Goal: Task Accomplishment & Management: Manage account settings

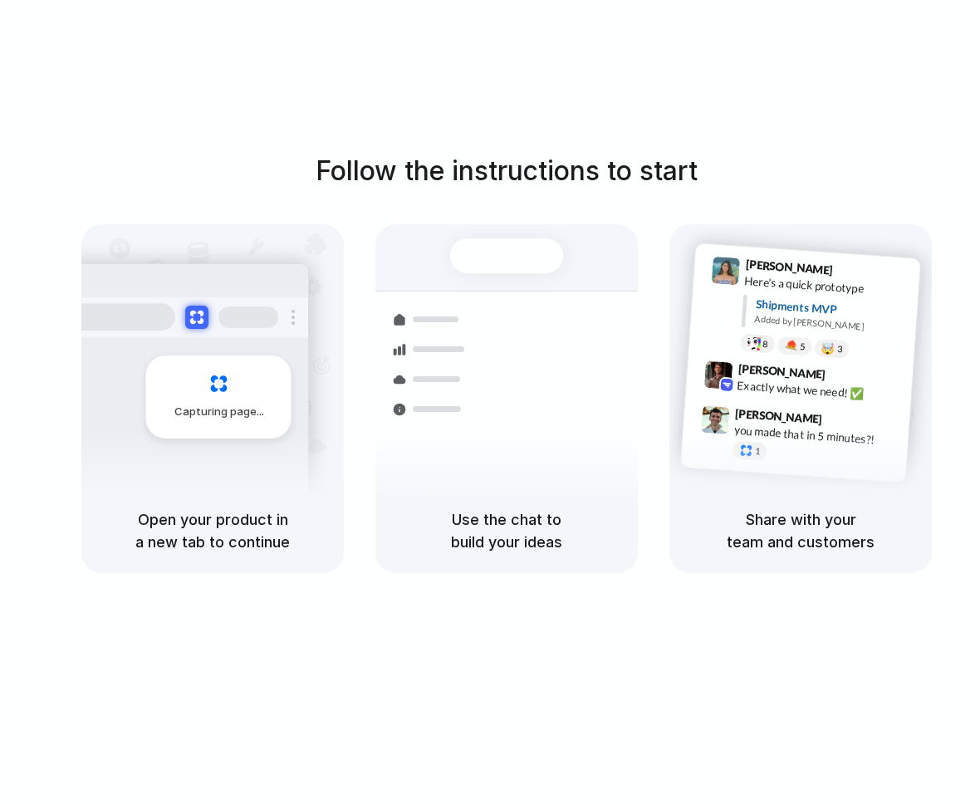
click at [889, 75] on div "Follow the instructions to start Capturing page Open your product in a new tab …" at bounding box center [507, 419] width 1014 height 838
click at [490, 402] on div at bounding box center [490, 402] width 0 height 0
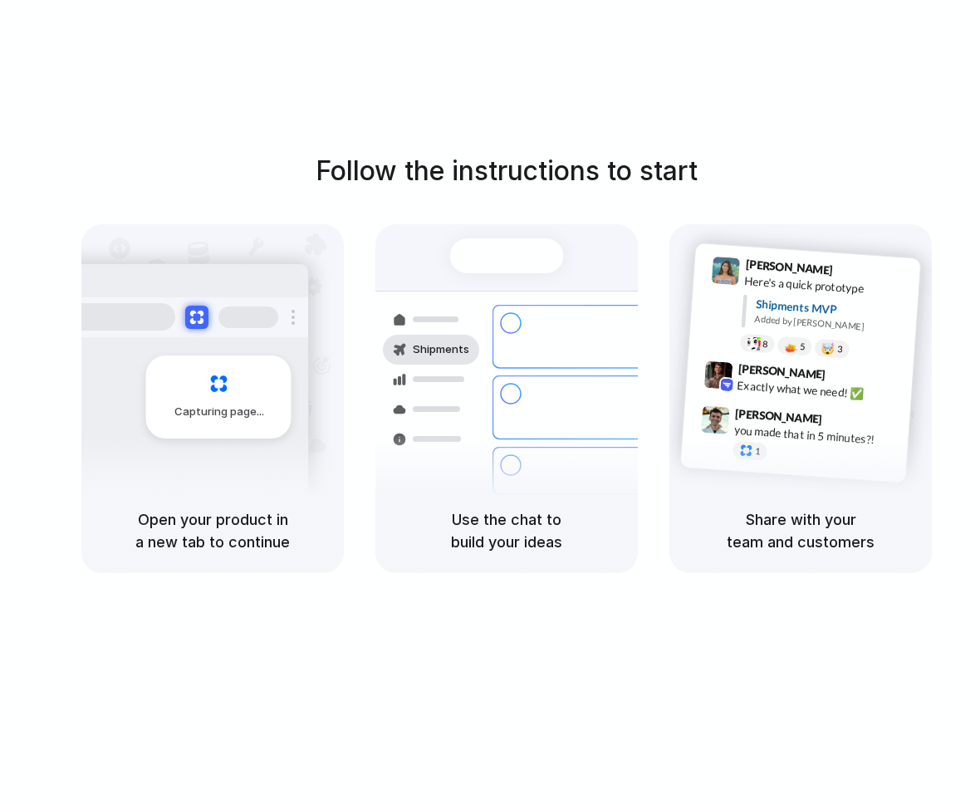
click at [490, 402] on div at bounding box center [490, 402] width 0 height 0
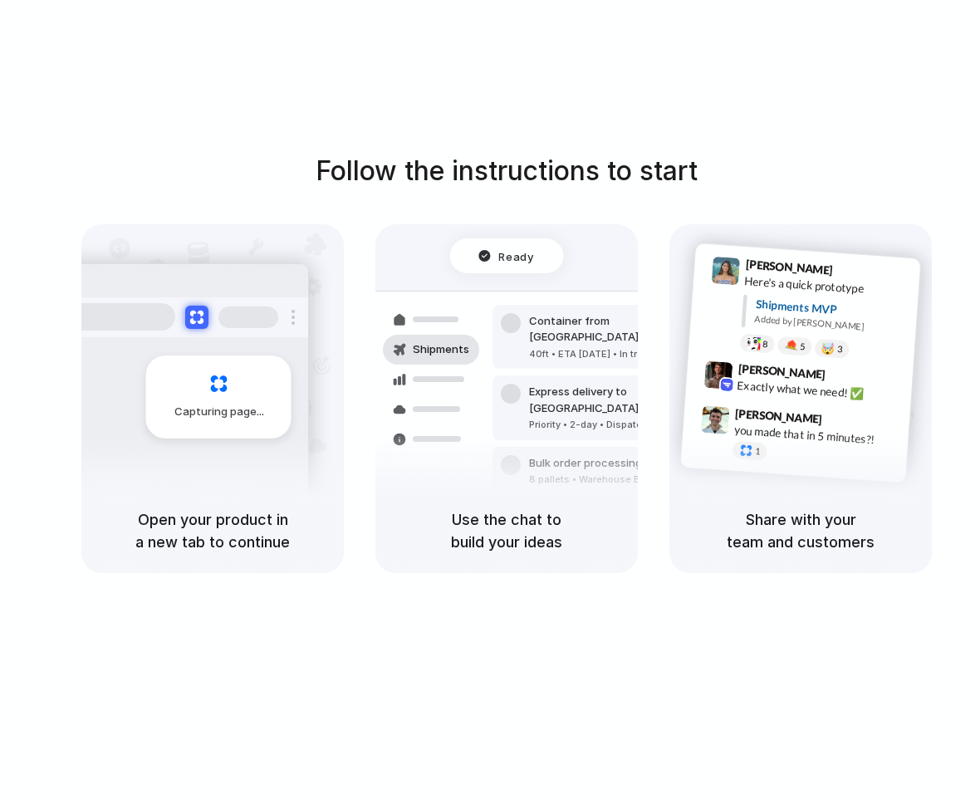
click at [920, 50] on div "Follow the instructions to start Capturing page Open your product in a new tab …" at bounding box center [507, 419] width 1014 height 838
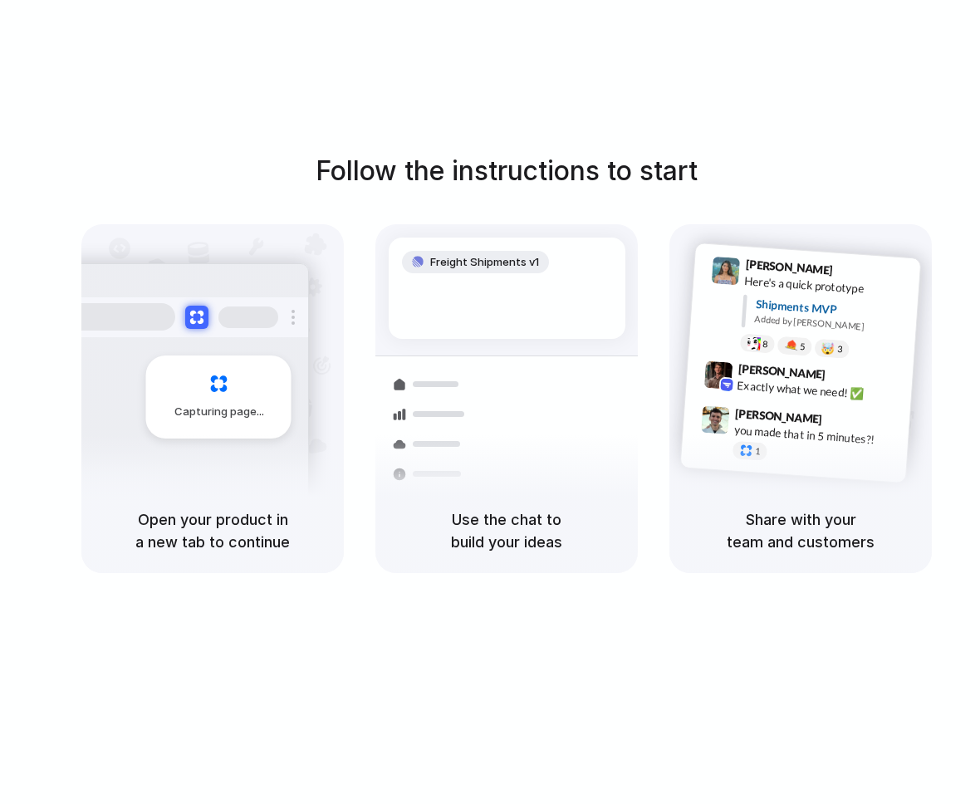
click at [490, 402] on div at bounding box center [490, 402] width 0 height 0
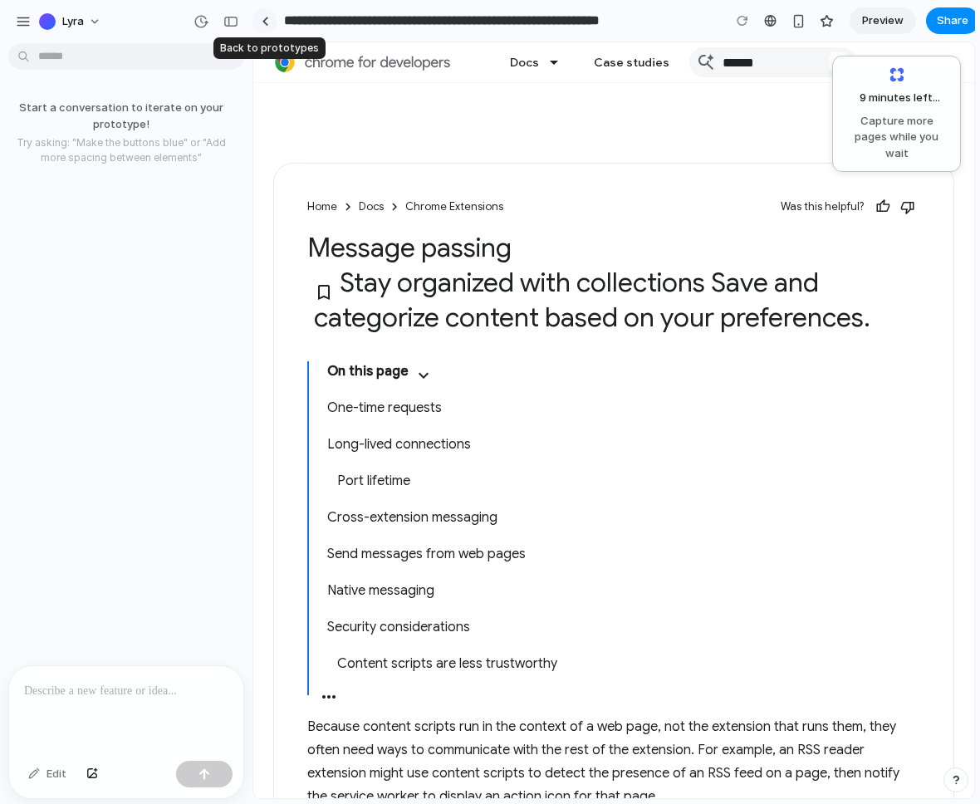
click at [263, 19] on div at bounding box center [265, 21] width 7 height 9
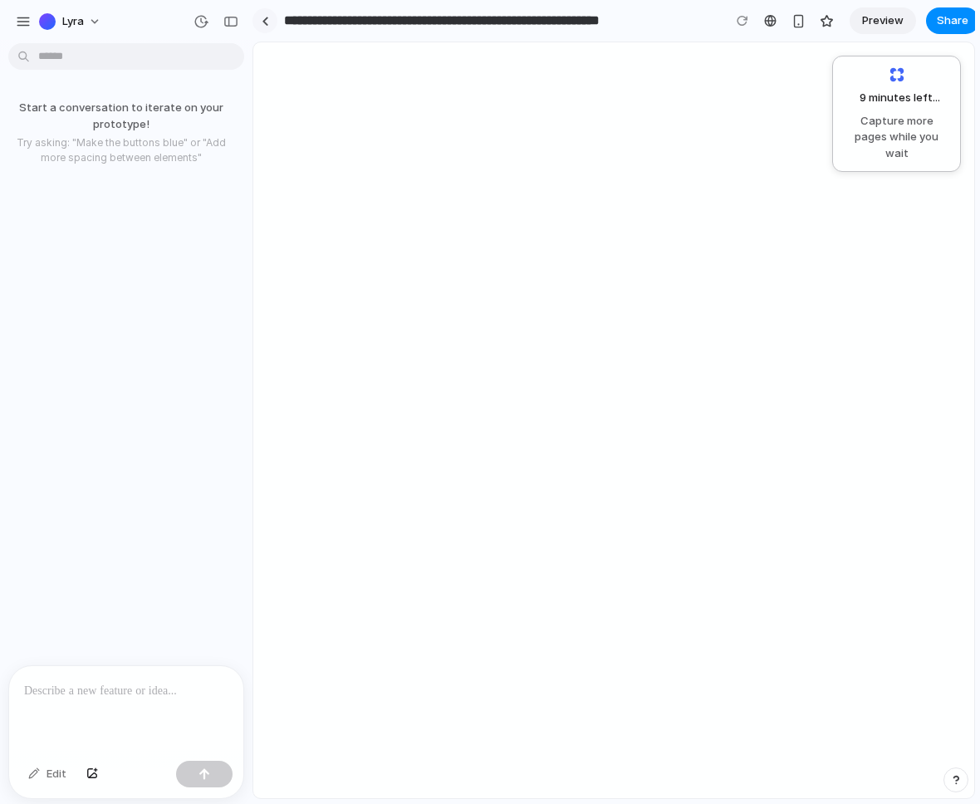
click at [274, 20] on link at bounding box center [265, 20] width 25 height 25
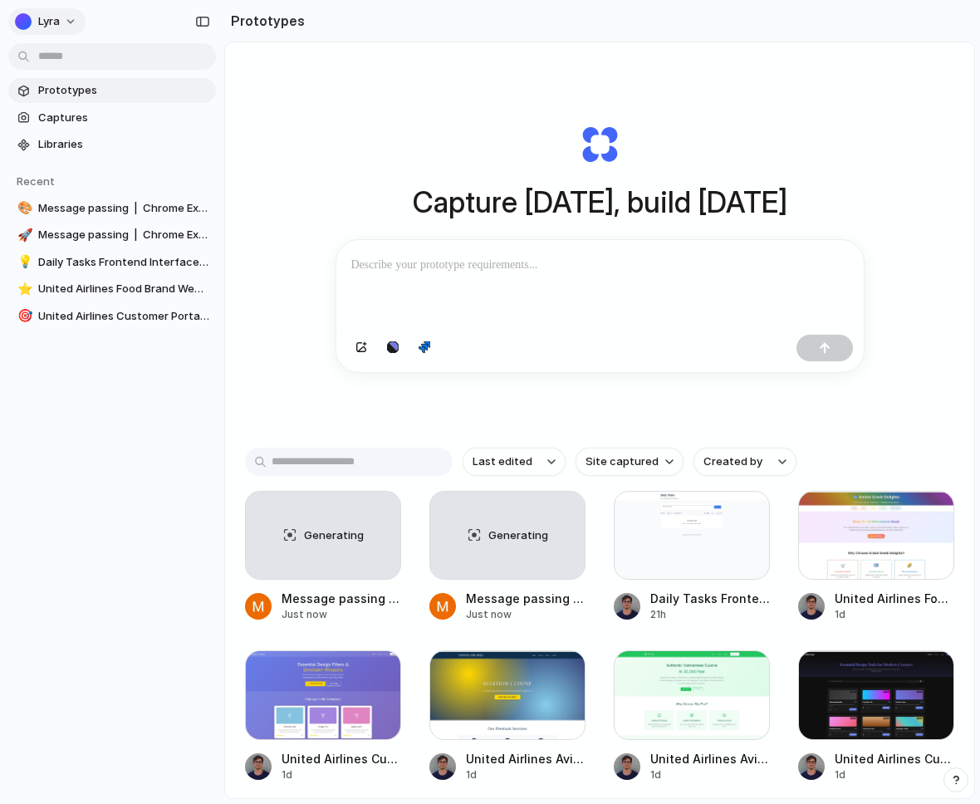
click at [69, 28] on button "Lyra" at bounding box center [46, 21] width 77 height 27
click at [92, 140] on li "Sign out" at bounding box center [81, 138] width 138 height 27
